Goal: Information Seeking & Learning: Find specific fact

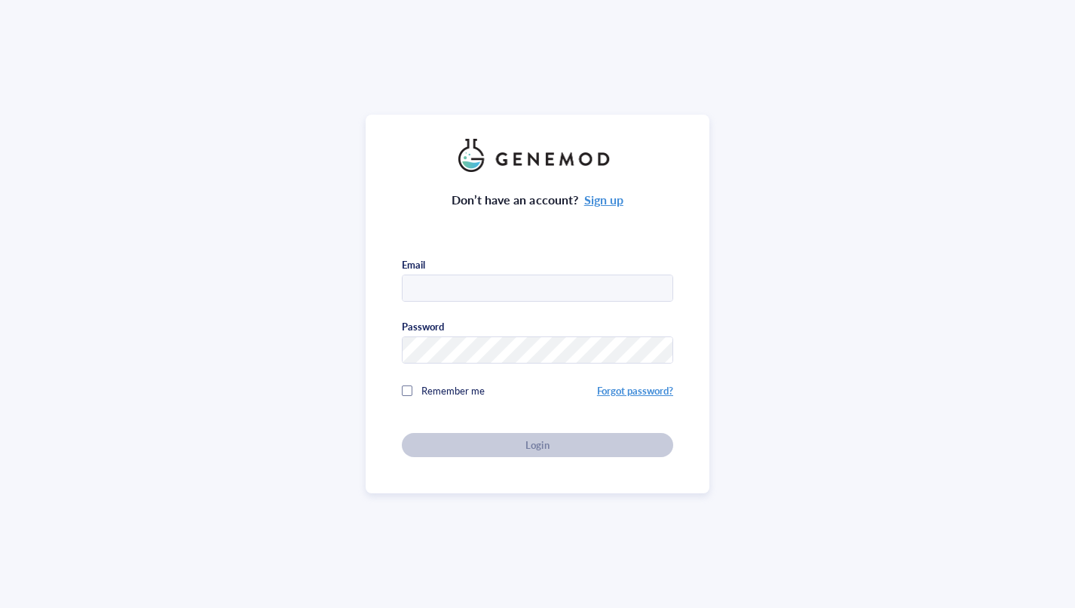
click at [492, 282] on input "text" at bounding box center [538, 288] width 270 height 27
type input "[EMAIL_ADDRESS][DOMAIN_NAME]"
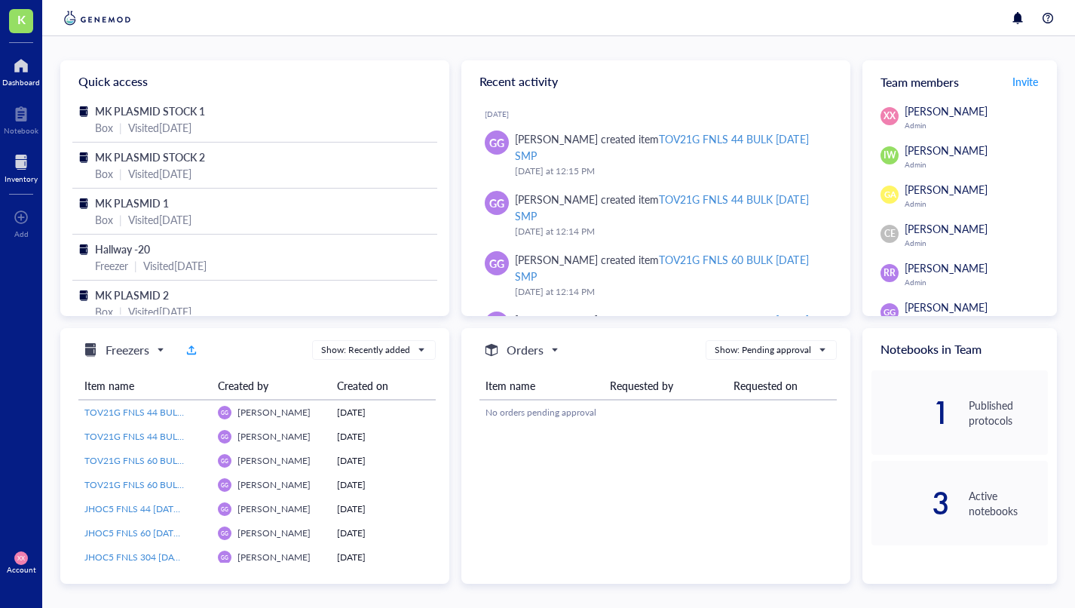
click at [26, 166] on div at bounding box center [21, 162] width 33 height 24
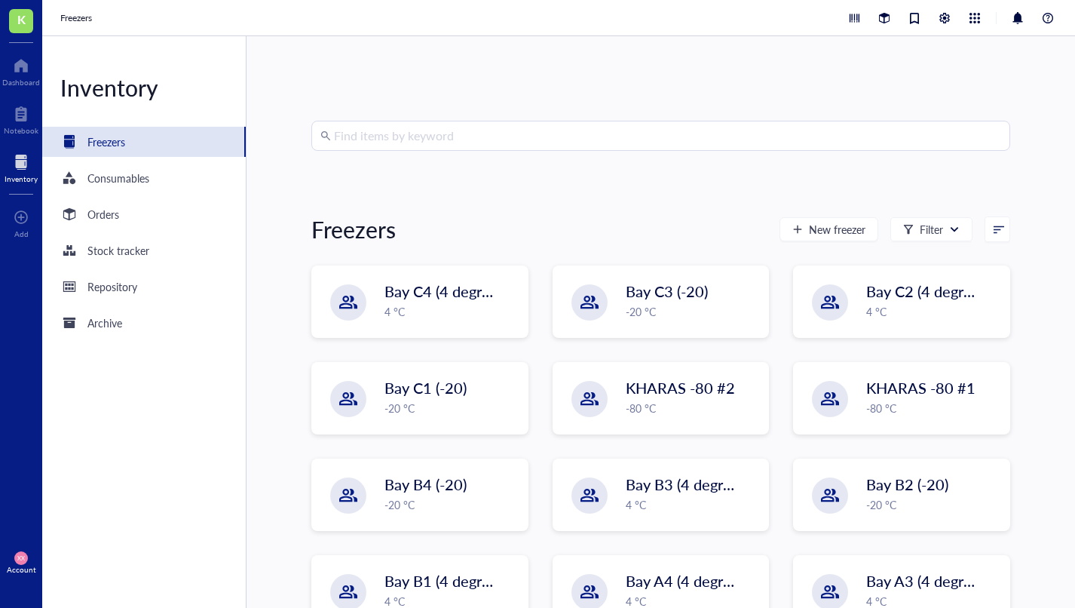
click at [386, 134] on input "search" at bounding box center [667, 135] width 667 height 29
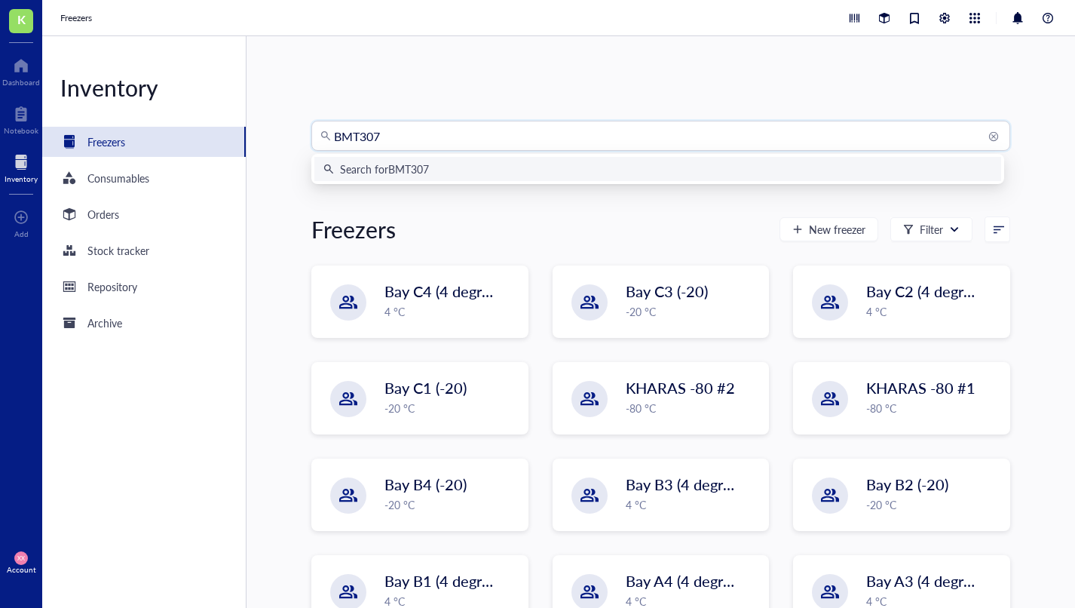
type input "BMT3072"
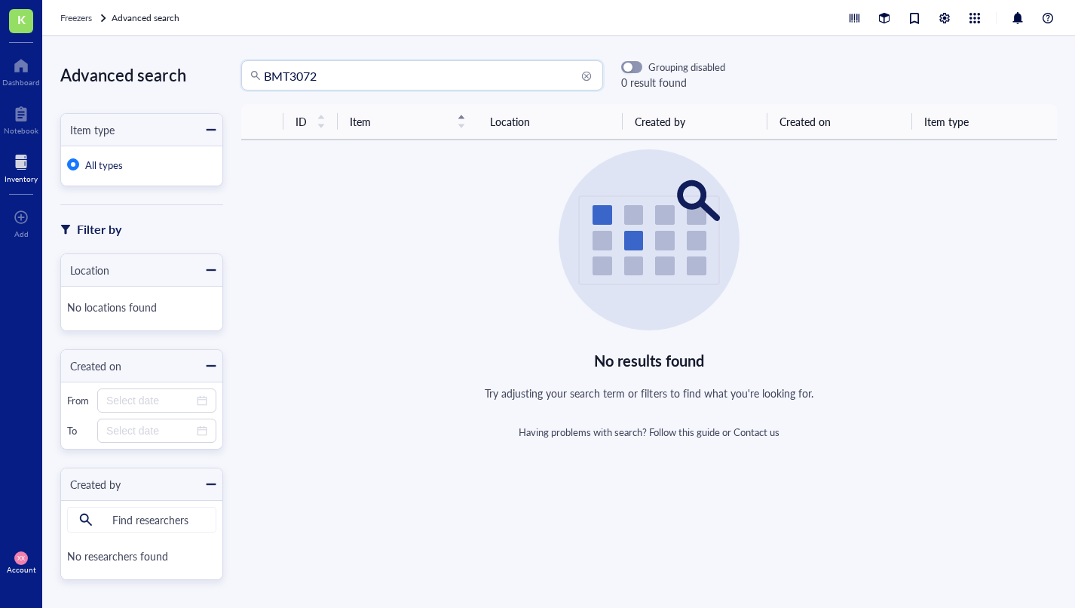
click at [350, 76] on input "BMT3072" at bounding box center [429, 75] width 330 height 29
drag, startPoint x: 362, startPoint y: 78, endPoint x: 323, endPoint y: 82, distance: 38.7
click at [142, 80] on div "Advanced search Item type All types Filter by Location No locations found Creat…" at bounding box center [558, 322] width 1033 height 572
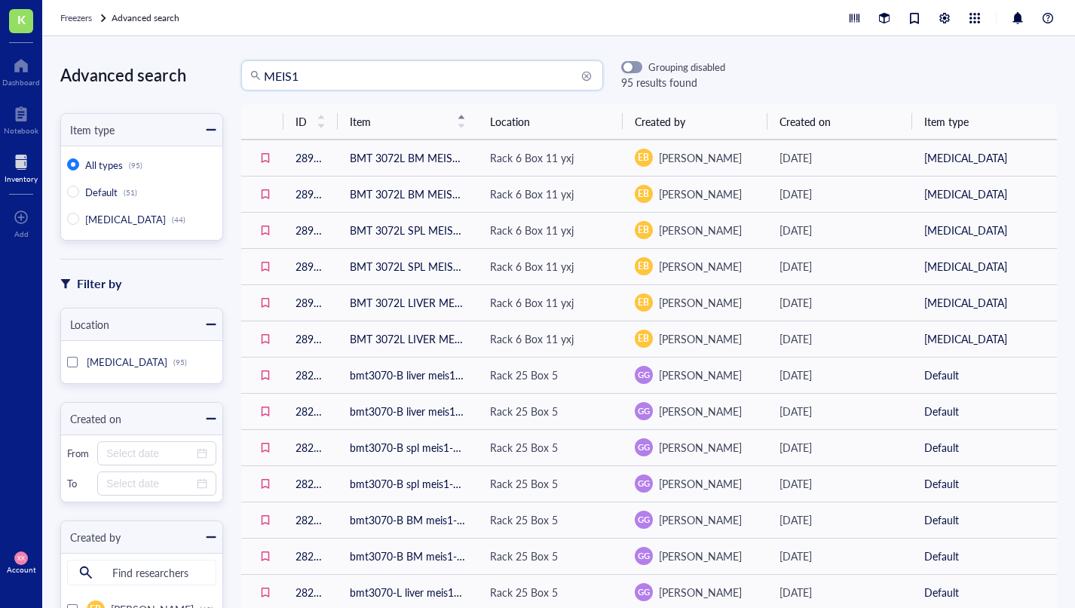
drag, startPoint x: 348, startPoint y: 79, endPoint x: 209, endPoint y: 63, distance: 140.5
click at [183, 60] on div "Advanced search Item type All types (95) Default (51) LIQUID NITROGEN (44) Filt…" at bounding box center [558, 322] width 1033 height 572
type input "BMT 3072"
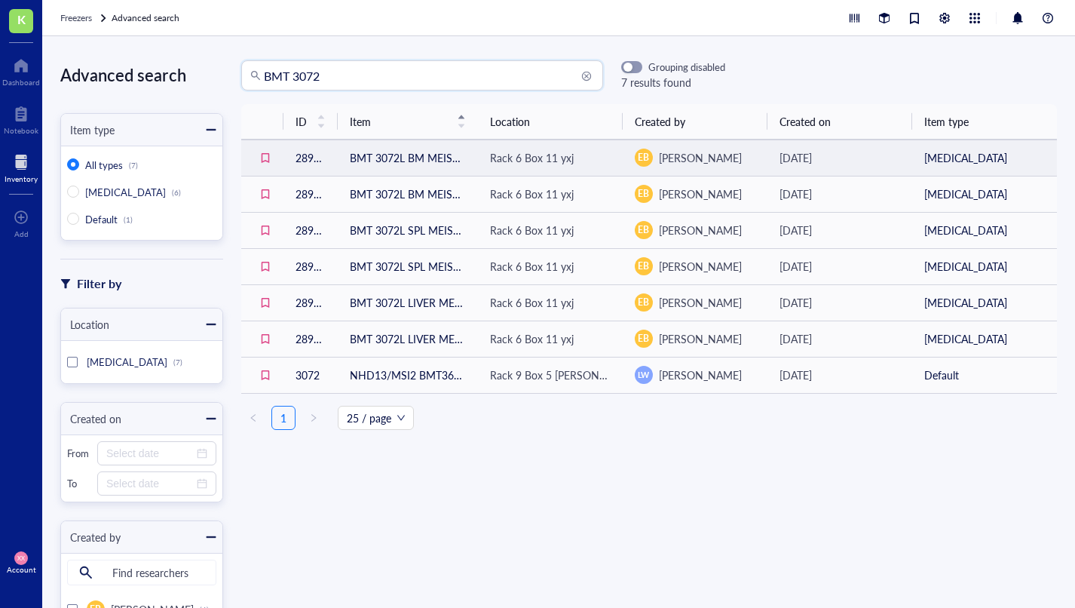
click at [396, 161] on td "BMT 3072L BM MEIS1-HOXA9 TALE GFP XQX 8.1.25" at bounding box center [408, 158] width 140 height 36
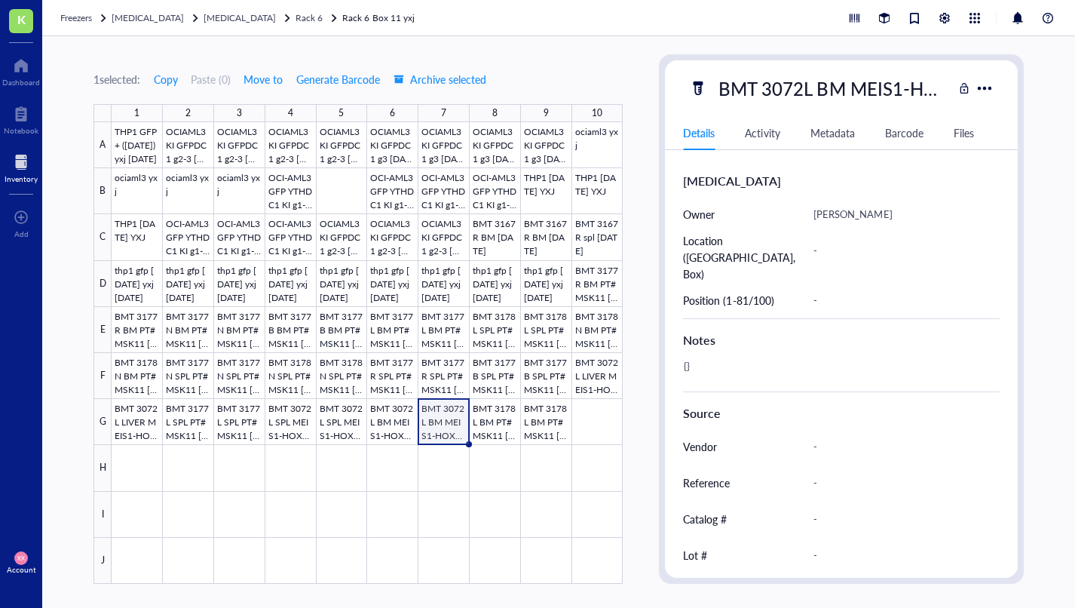
scroll to position [395, 0]
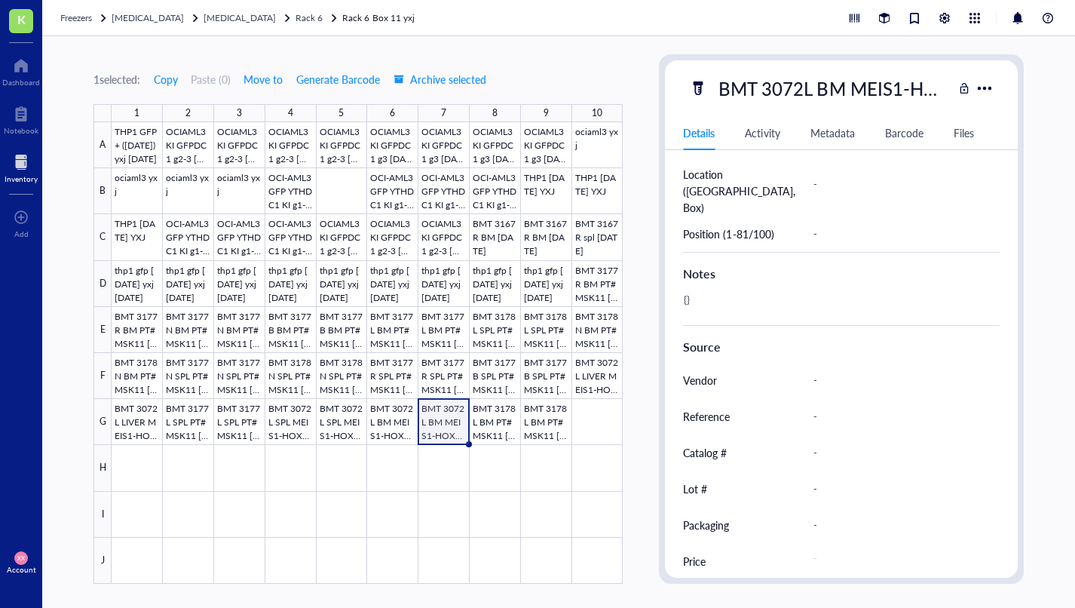
click at [767, 133] on div "Activity" at bounding box center [762, 132] width 35 height 17
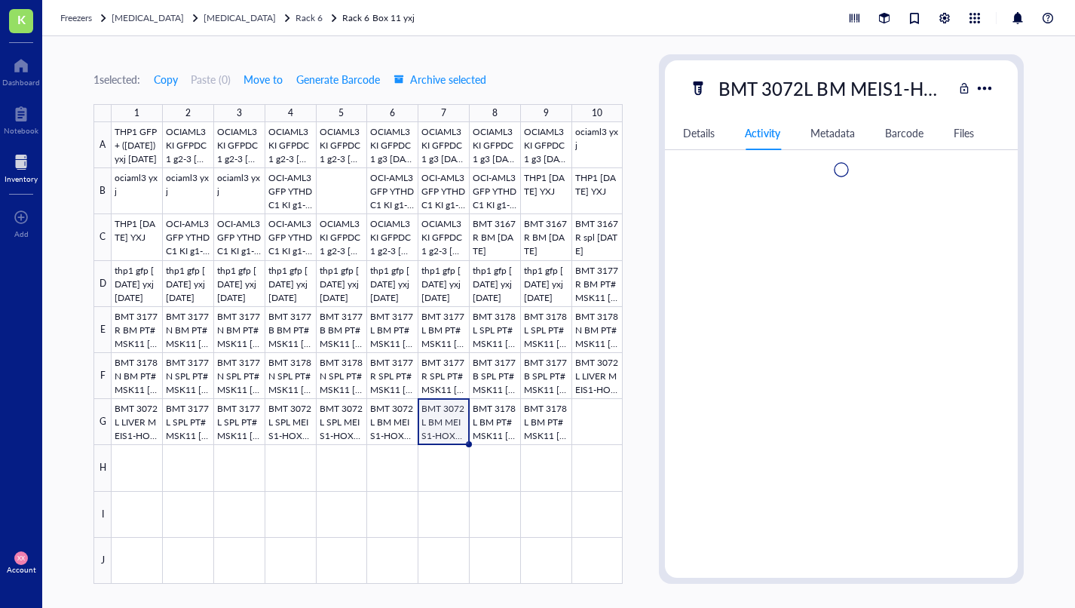
scroll to position [0, 0]
